Goal: Transaction & Acquisition: Purchase product/service

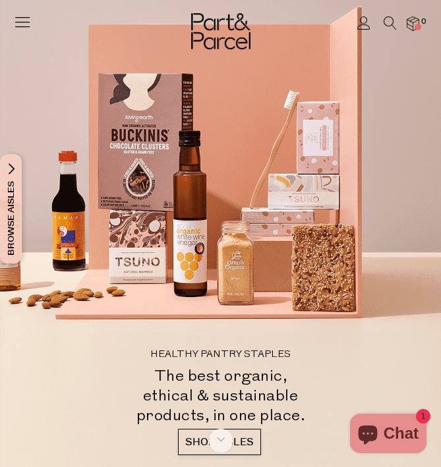
click at [392, 14] on div at bounding box center [220, 20] width 441 height 40
click at [392, 22] on icon at bounding box center [389, 22] width 13 height 13
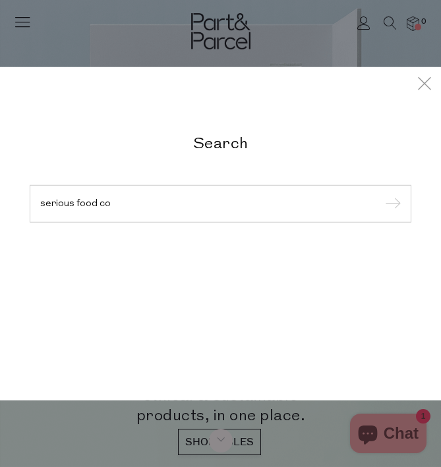
type input "serious food co"
click at [381, 194] on input "submit" at bounding box center [391, 204] width 20 height 20
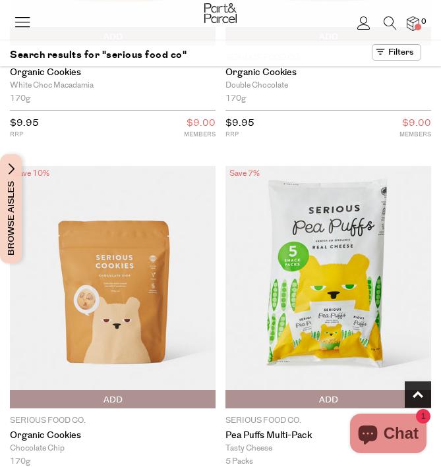
scroll to position [340, 0]
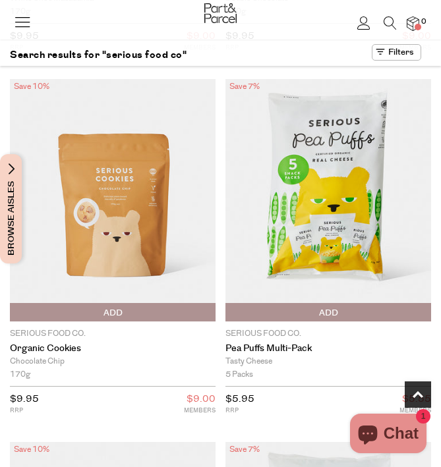
click at [229, 311] on span "Add To Parcel" at bounding box center [229, 313] width 0 height 20
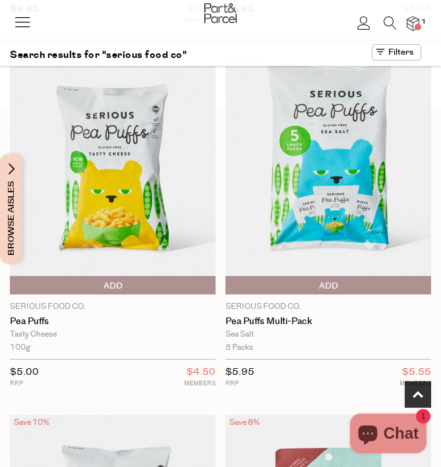
scroll to position [738, 0]
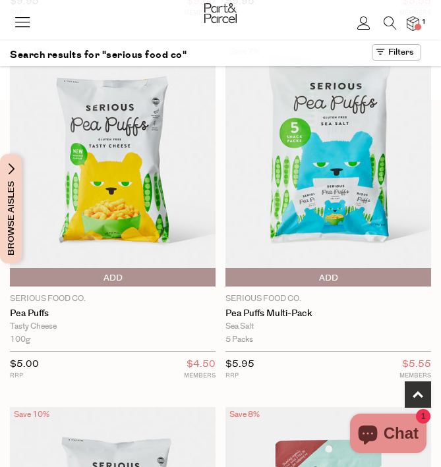
click at [229, 279] on span "Add To Parcel" at bounding box center [229, 278] width 0 height 20
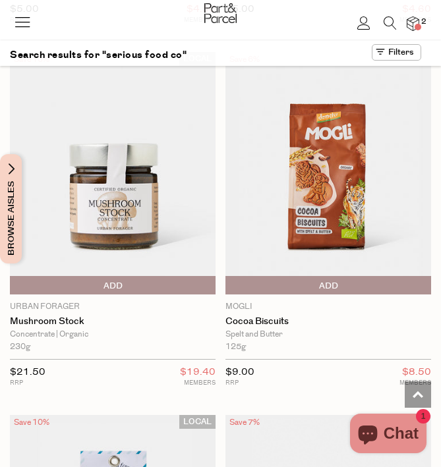
scroll to position [1459, 0]
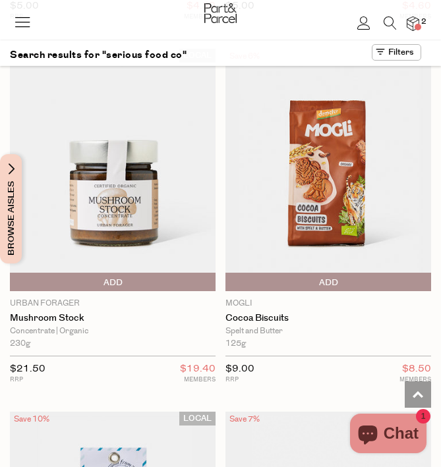
click at [333, 203] on img at bounding box center [328, 170] width 206 height 242
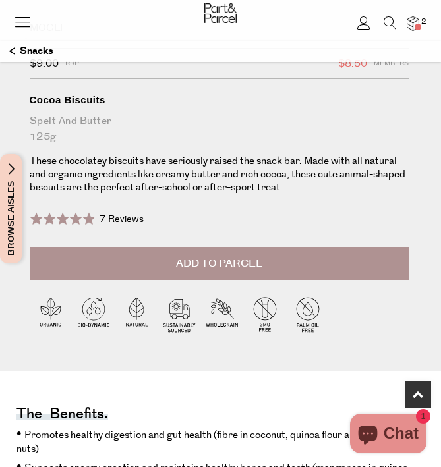
scroll to position [523, 0]
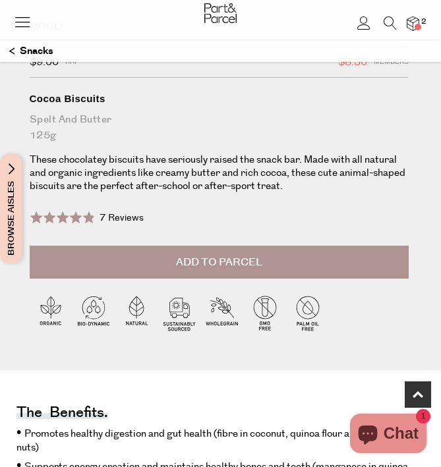
click at [224, 273] on button "Add to Parcel" at bounding box center [219, 262] width 379 height 33
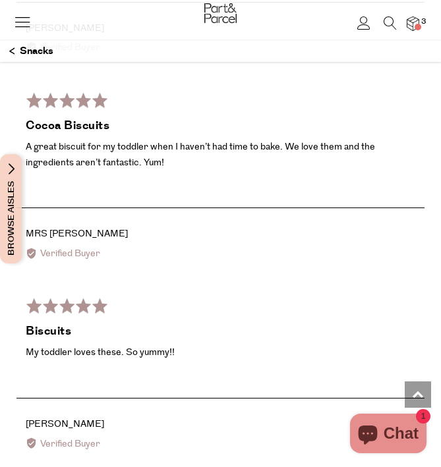
scroll to position [2371, 0]
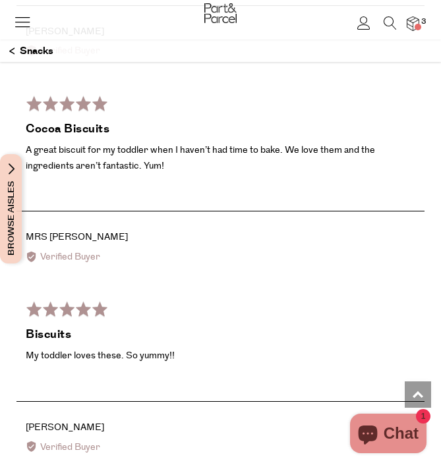
click at [391, 25] on icon at bounding box center [389, 22] width 13 height 13
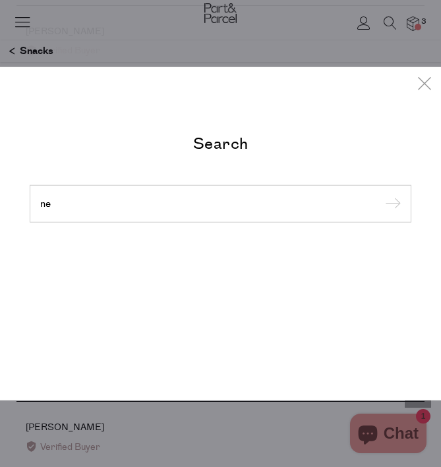
type input "n"
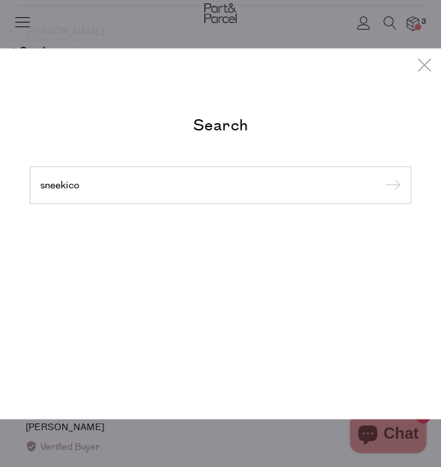
type input "sneekico"
click at [381, 176] on input "submit" at bounding box center [391, 186] width 20 height 20
